Goal: Task Accomplishment & Management: Complete application form

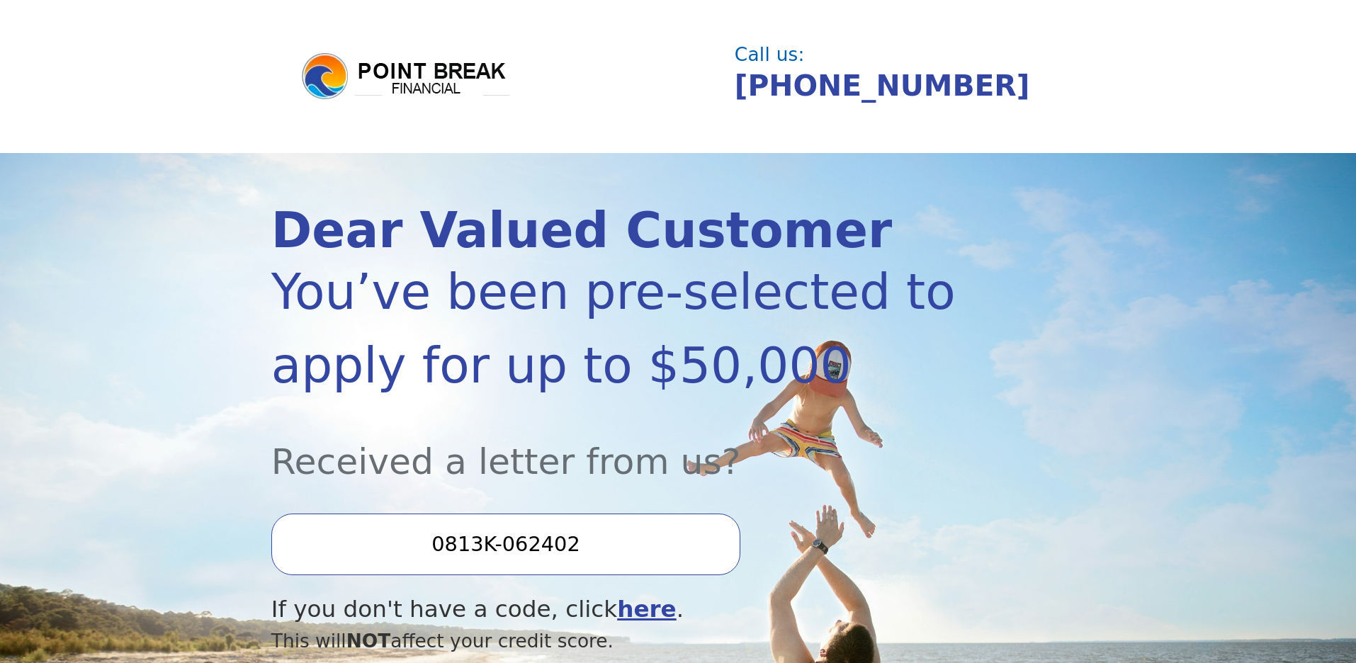
scroll to position [148, 0]
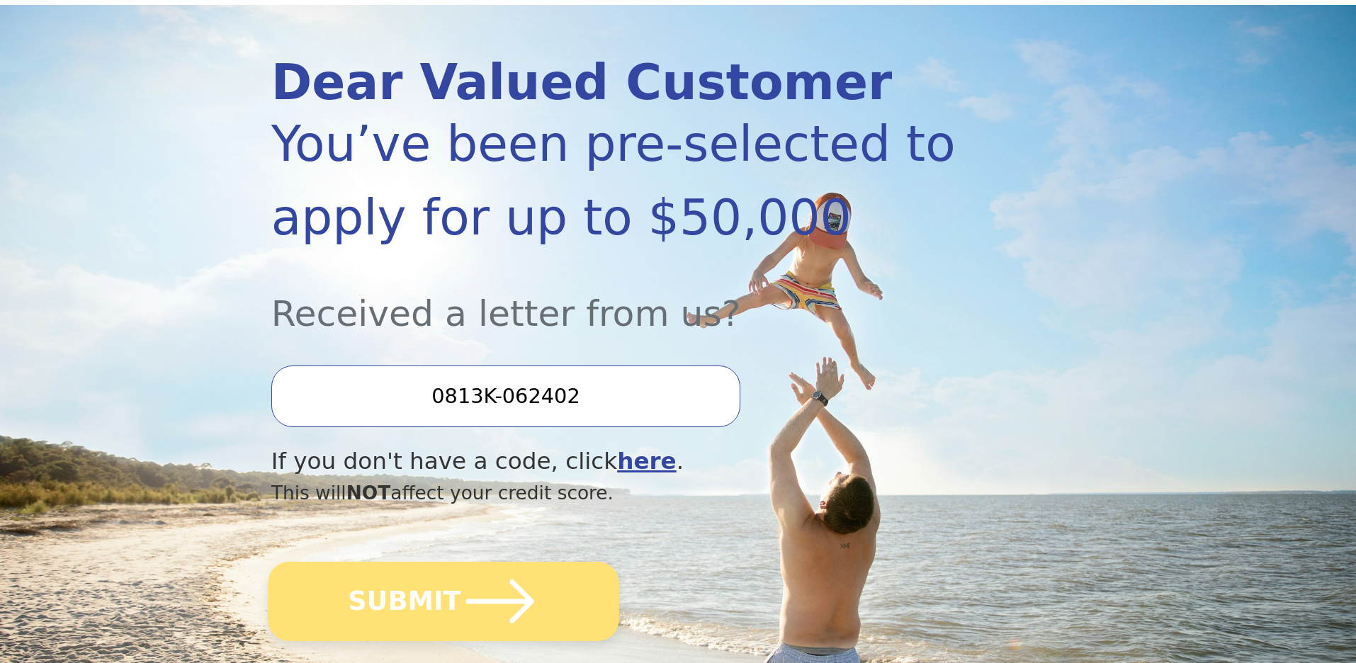
click at [501, 609] on icon "submit" at bounding box center [500, 602] width 78 height 78
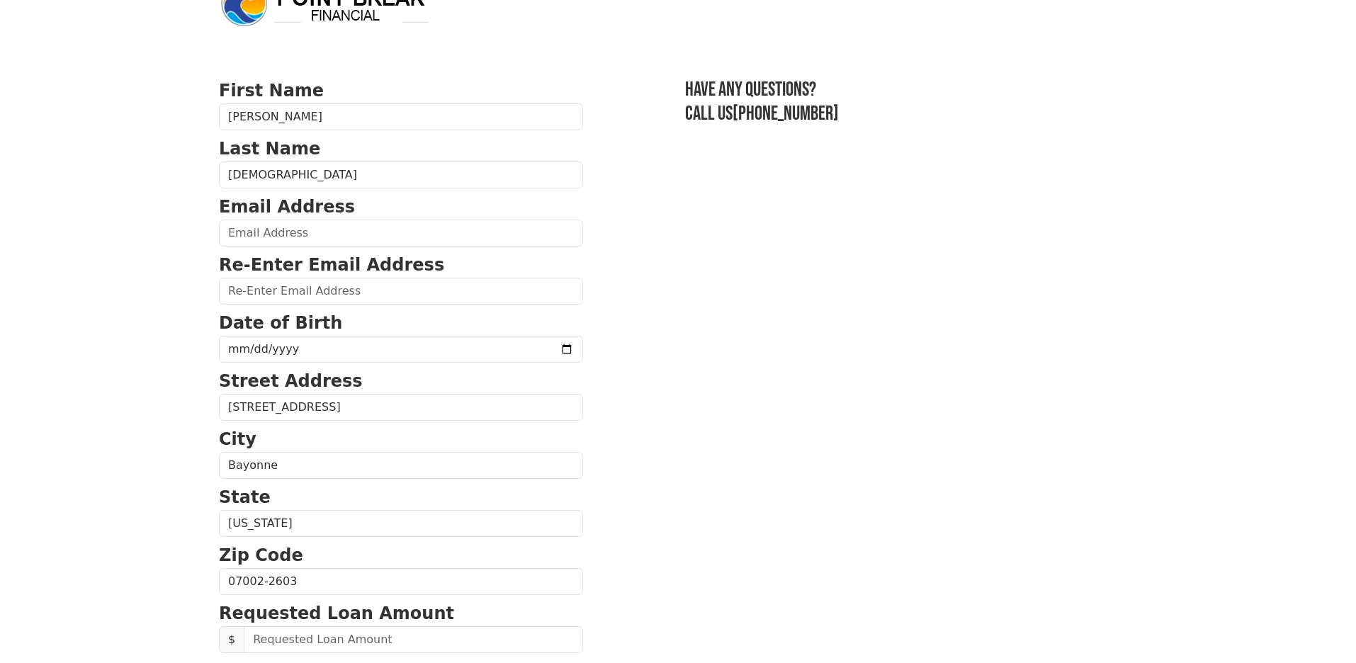
scroll to position [42, 0]
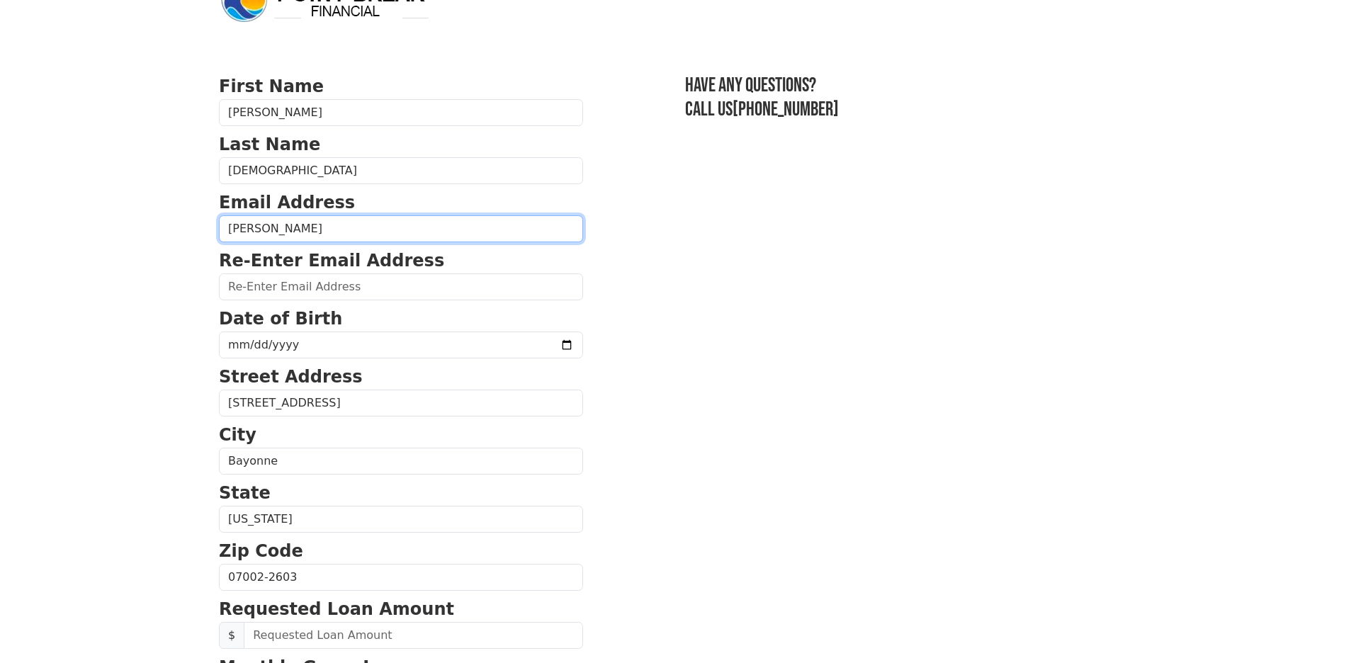
type input "[PERSON_NAME]"
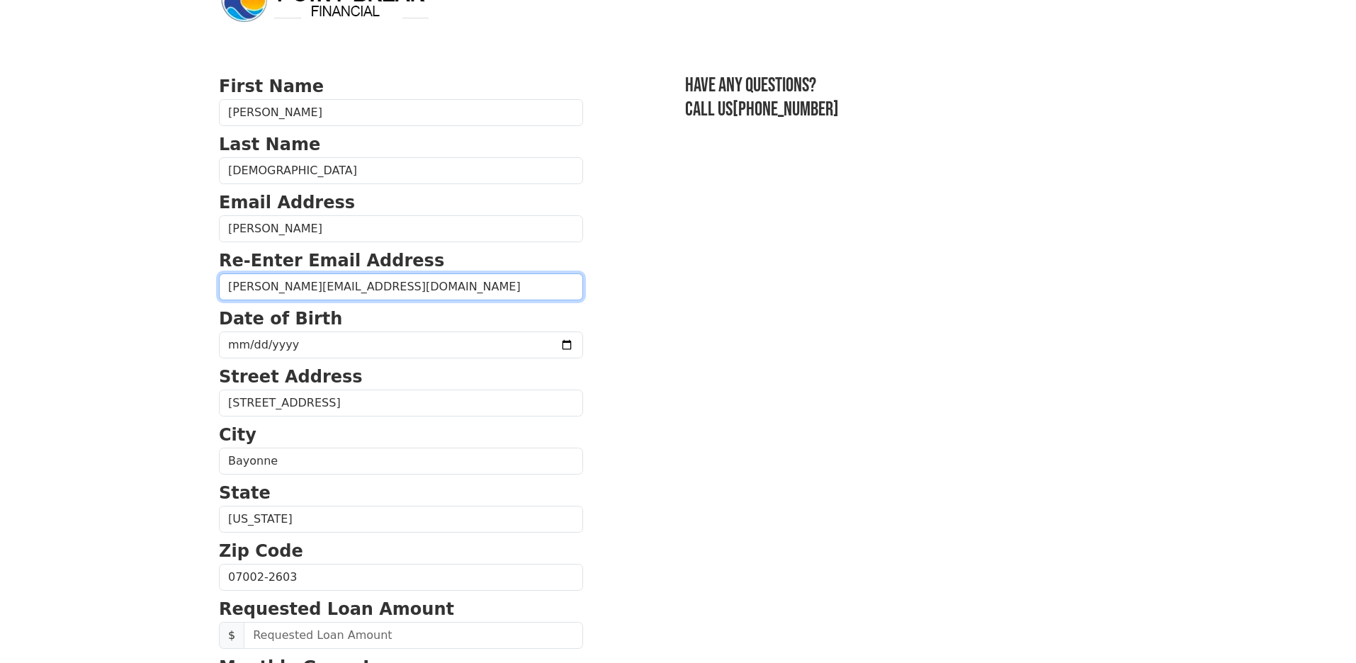
type input "[PERSON_NAME][EMAIL_ADDRESS][DOMAIN_NAME]"
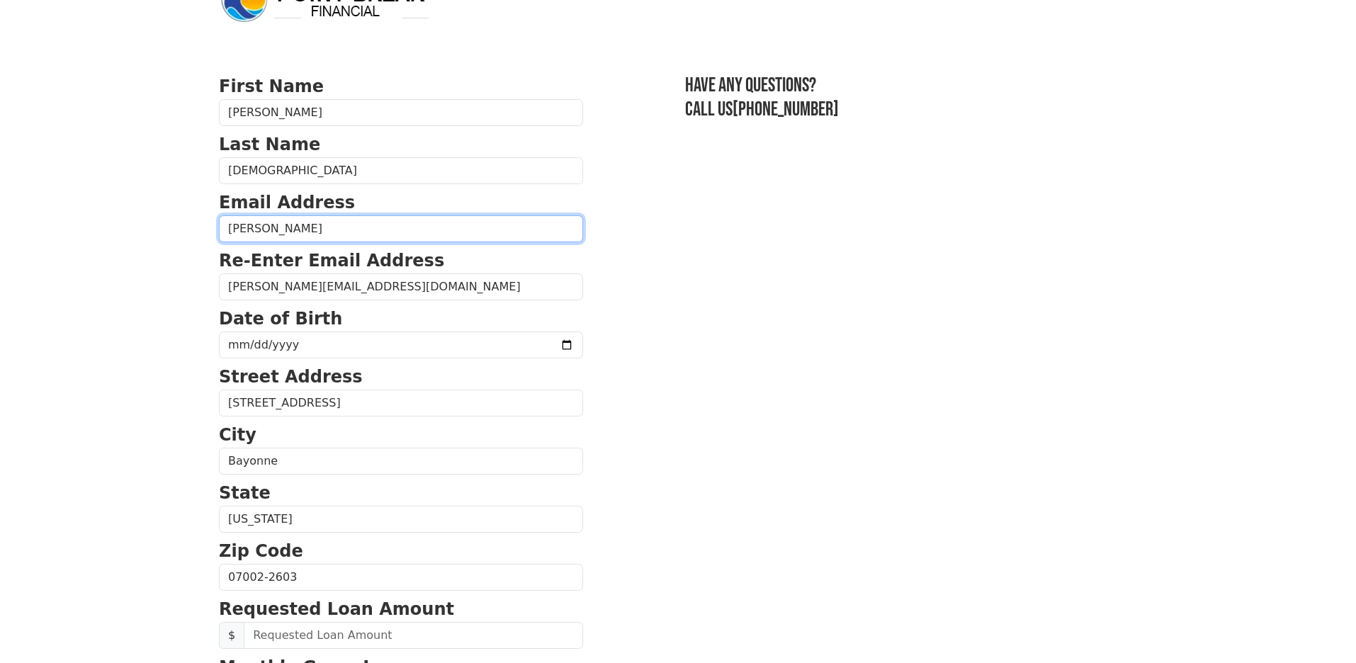
click at [485, 231] on input "[PERSON_NAME]" at bounding box center [401, 228] width 364 height 27
type input "[PERSON_NAME][EMAIL_ADDRESS][DOMAIN_NAME]"
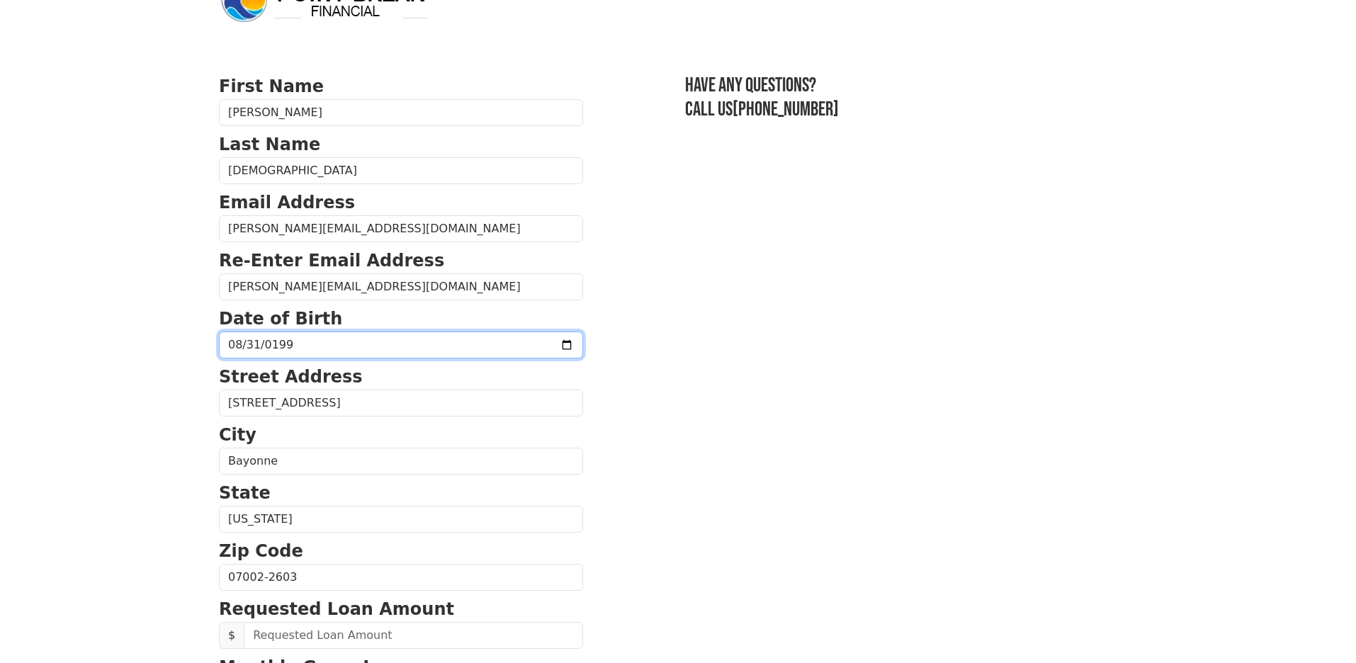
type input "[DATE]"
type input "0005-08-31"
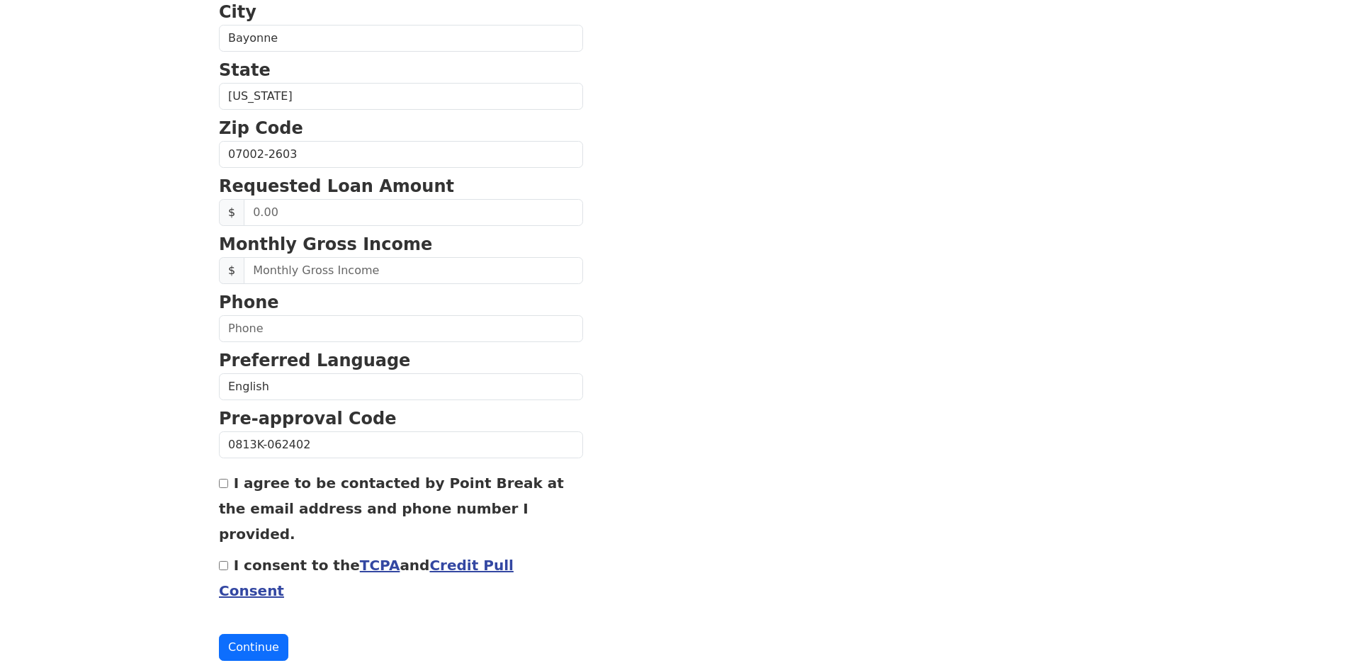
scroll to position [464, 0]
click at [484, 210] on input "text" at bounding box center [413, 213] width 339 height 27
type input "5,000.00"
click at [375, 269] on input "text" at bounding box center [413, 271] width 339 height 27
type input "4,200.00"
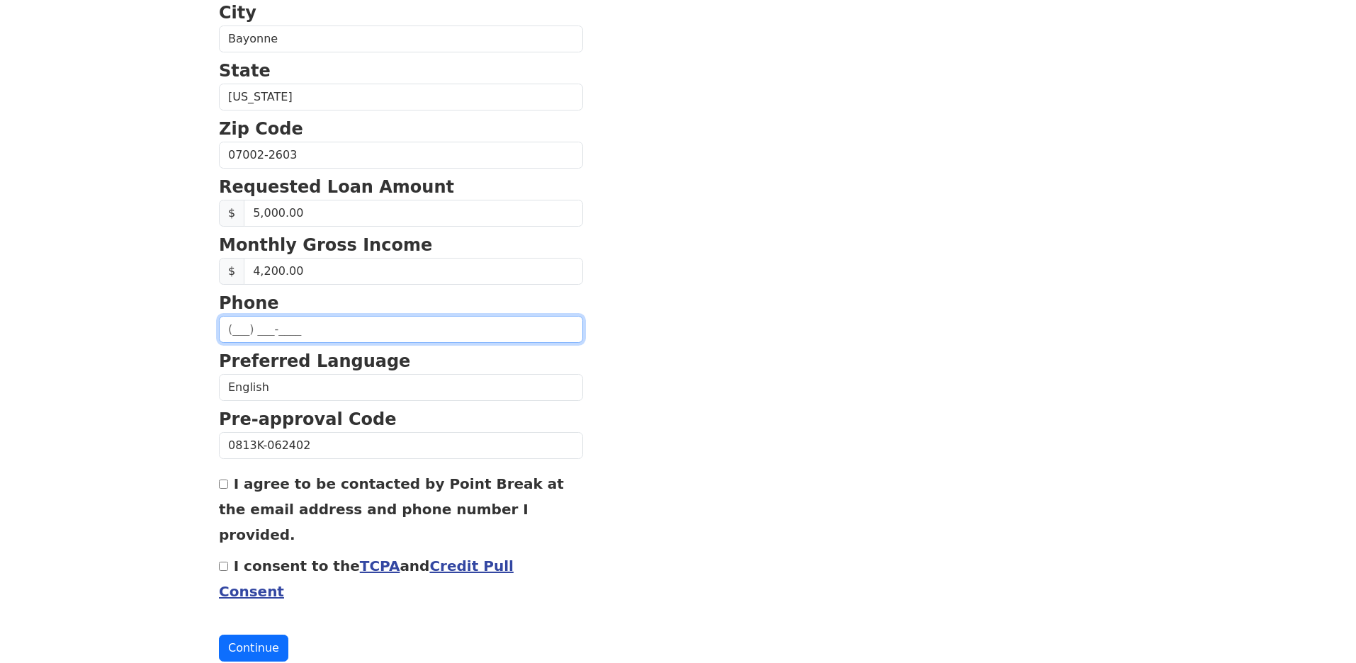
scroll to position [463, 0]
type input "[PHONE_NUMBER]"
click at [220, 562] on input "I consent to the TCPA and Credit Pull Consent" at bounding box center [223, 566] width 9 height 9
checkbox input "true"
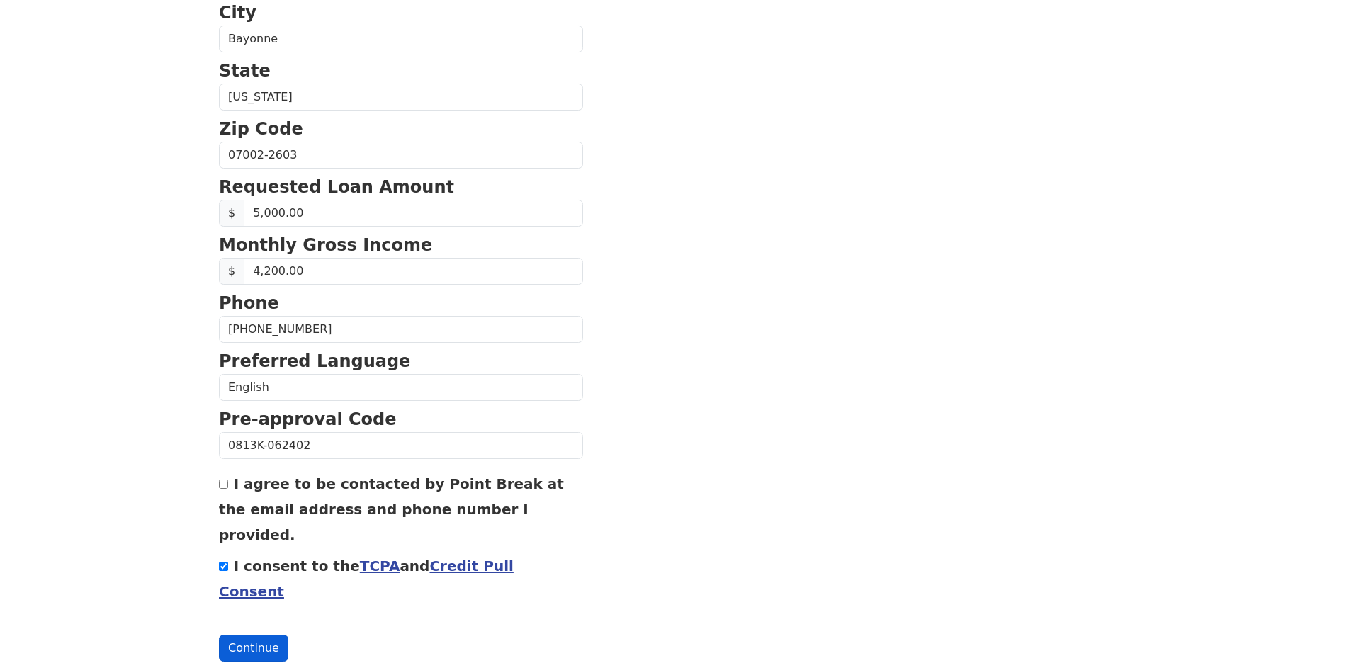
click at [256, 635] on button "Continue" at bounding box center [253, 648] width 69 height 27
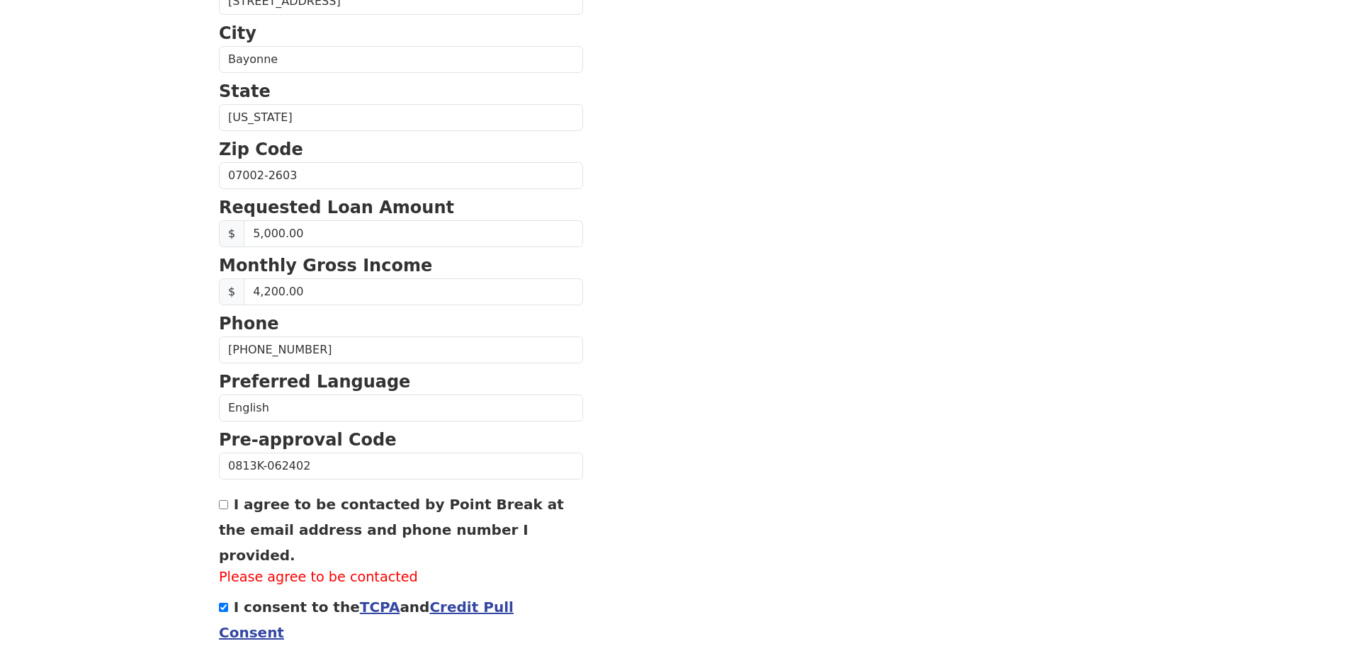
click at [224, 509] on input "I agree to be contacted by Point Break at the email address and phone number I …" at bounding box center [223, 504] width 9 height 9
checkbox input "true"
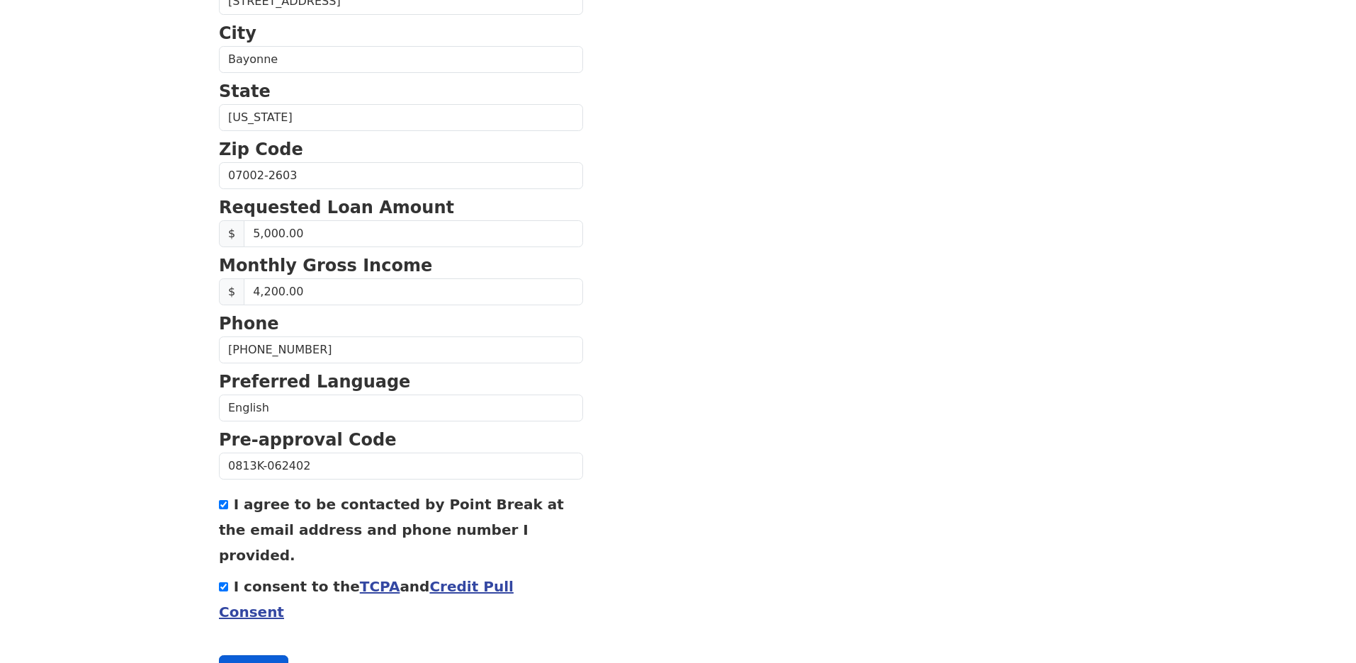
click at [258, 655] on button "Continue" at bounding box center [253, 668] width 69 height 27
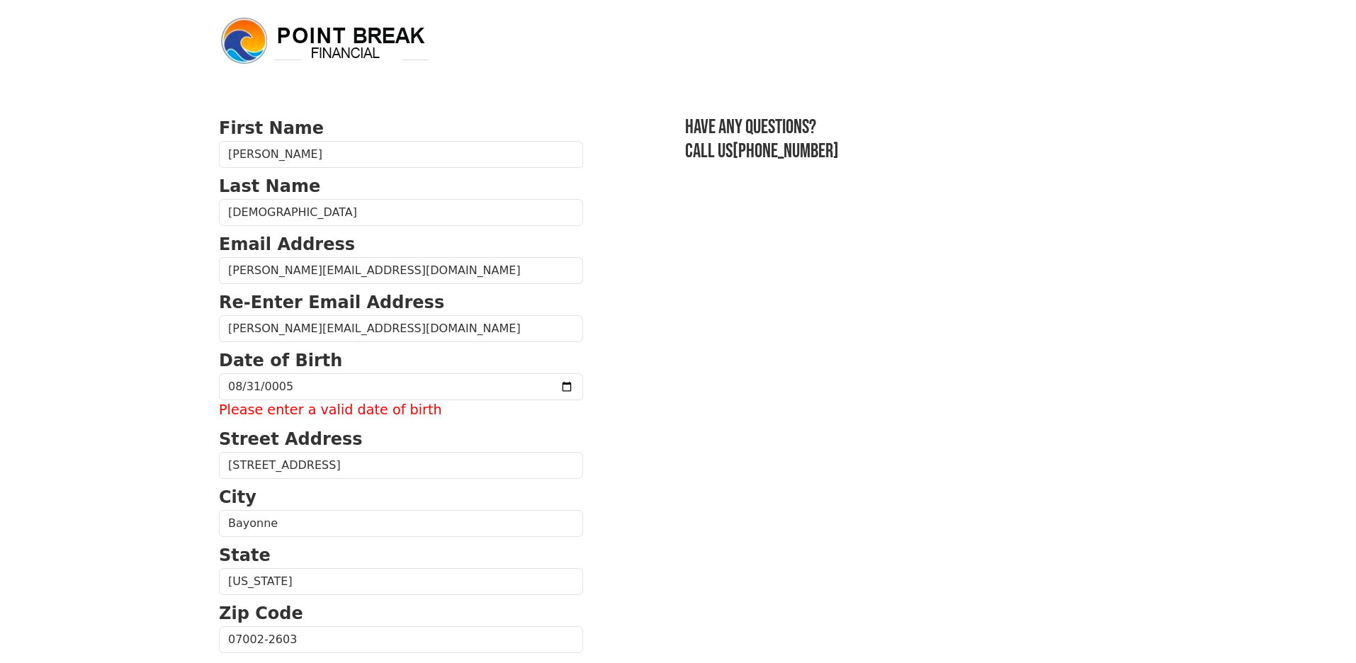
scroll to position [0, 0]
click at [296, 385] on input "0005-08-31" at bounding box center [401, 386] width 364 height 27
click at [273, 385] on input "0005-08-31" at bounding box center [401, 386] width 364 height 27
type input "[DATE]"
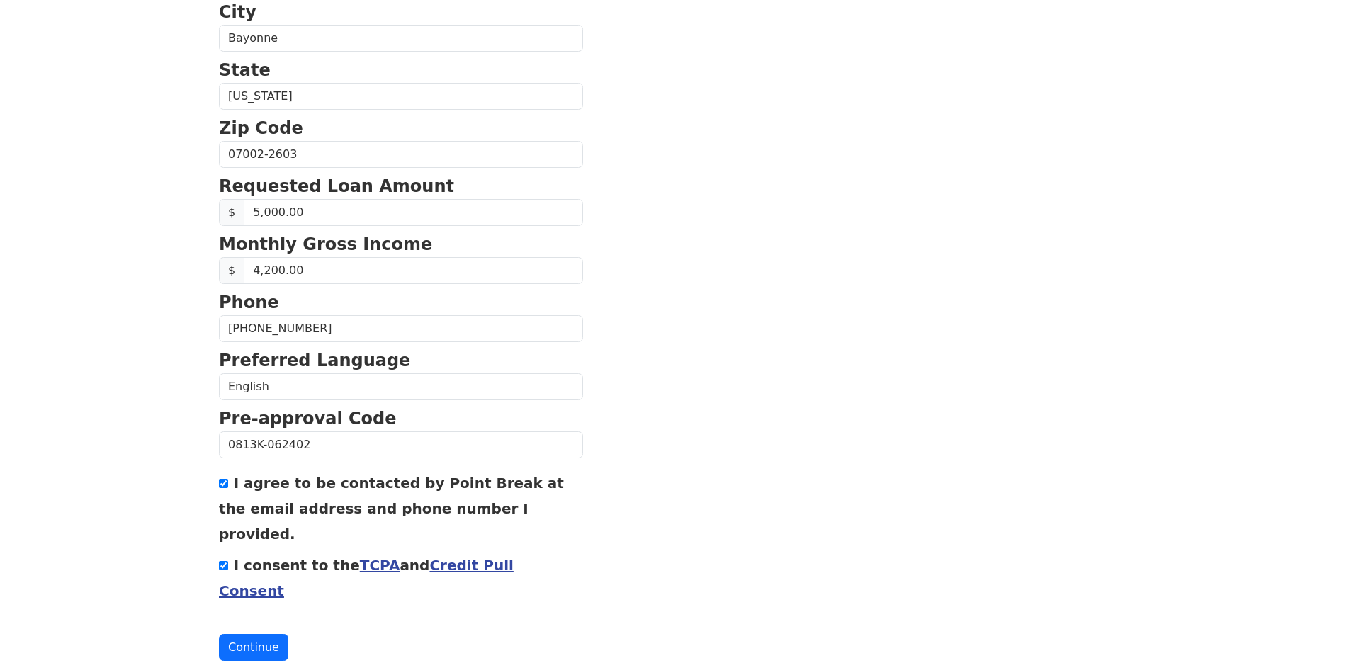
scroll to position [464, 0]
click at [254, 582] on form "First Name [PERSON_NAME] Last Name [PERSON_NAME] Email Address [PERSON_NAME][EM…" at bounding box center [401, 156] width 364 height 1010
click at [256, 635] on button "Continue" at bounding box center [253, 648] width 69 height 27
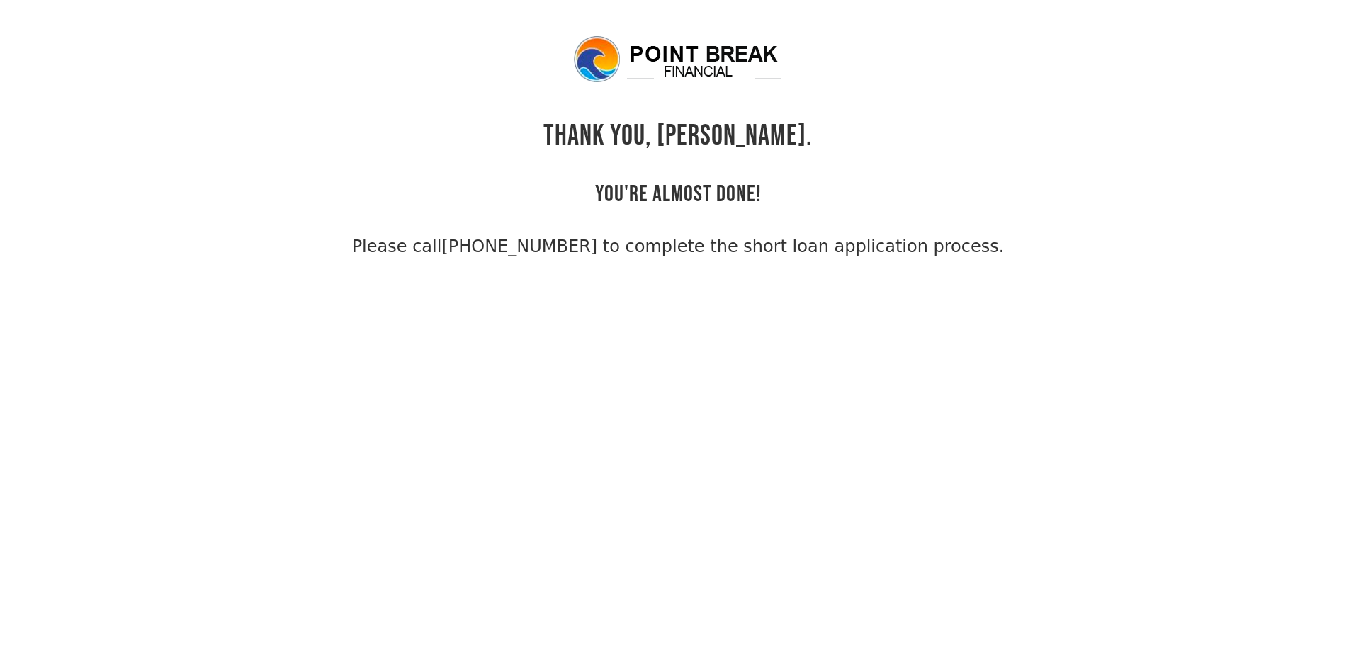
drag, startPoint x: 390, startPoint y: 245, endPoint x: 1029, endPoint y: 248, distance: 639.8
click at [1029, 248] on div "THANK YOU, Eduardo. YOU'RE ALMOST DONE! Please call (855) 202-9500 to complete …" at bounding box center [678, 146] width 918 height 225
click at [1032, 249] on div "THANK YOU, Eduardo. YOU'RE ALMOST DONE! Please call (855) 202-9500 to complete …" at bounding box center [678, 146] width 918 height 225
